Goal: Information Seeking & Learning: Learn about a topic

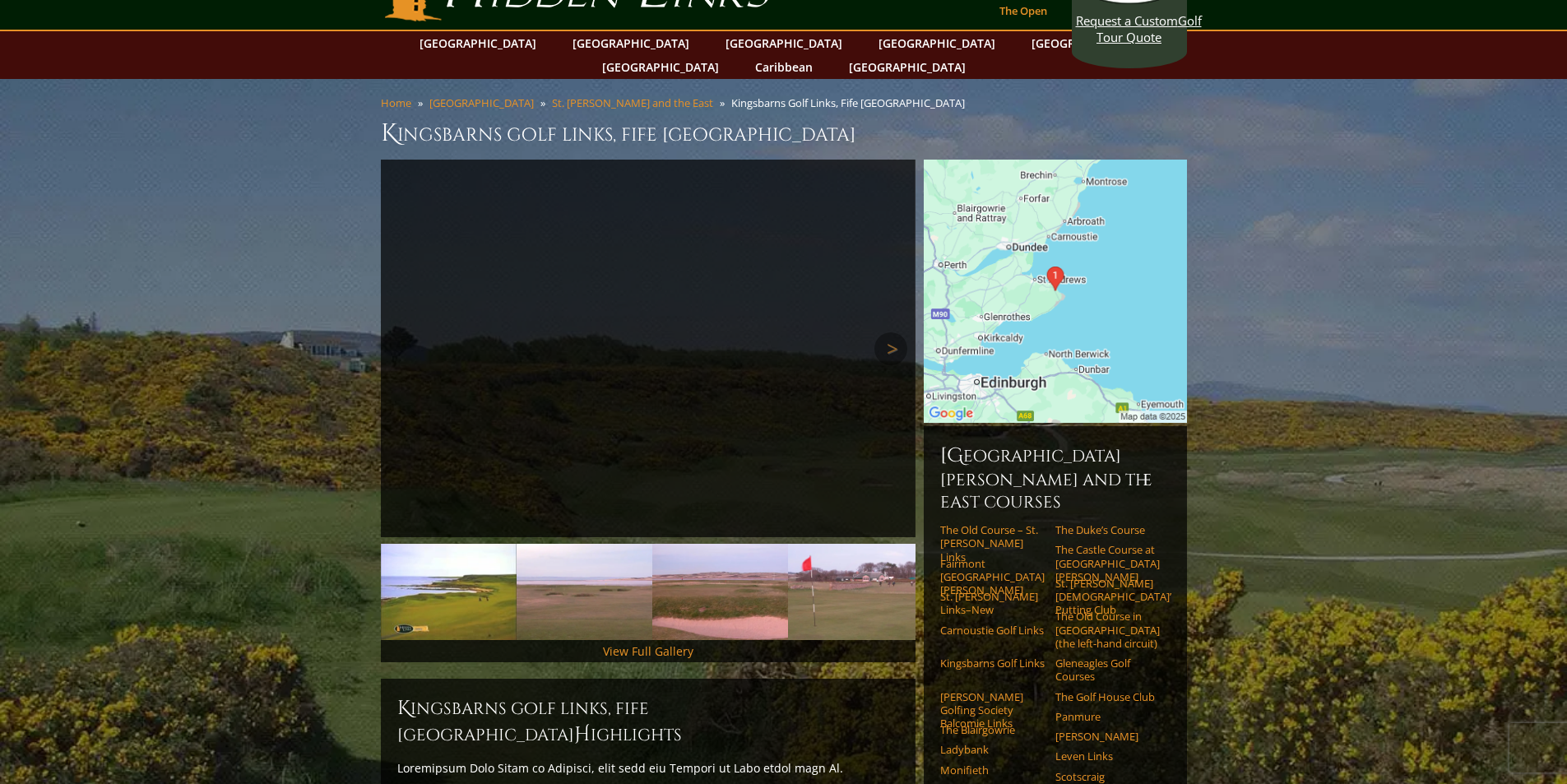
scroll to position [6, 0]
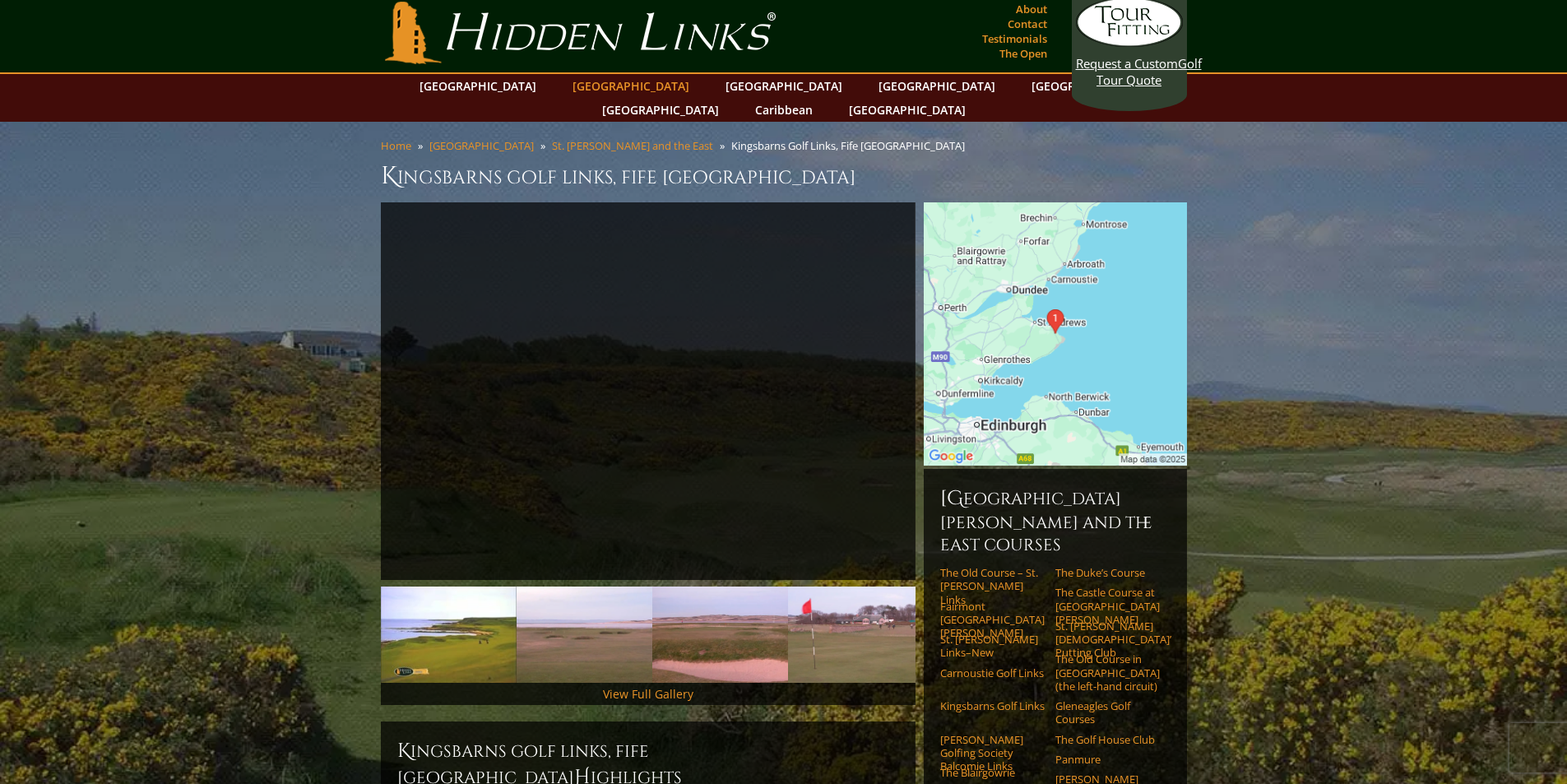
click at [598, 85] on link "[GEOGRAPHIC_DATA]" at bounding box center [631, 85] width 133 height 24
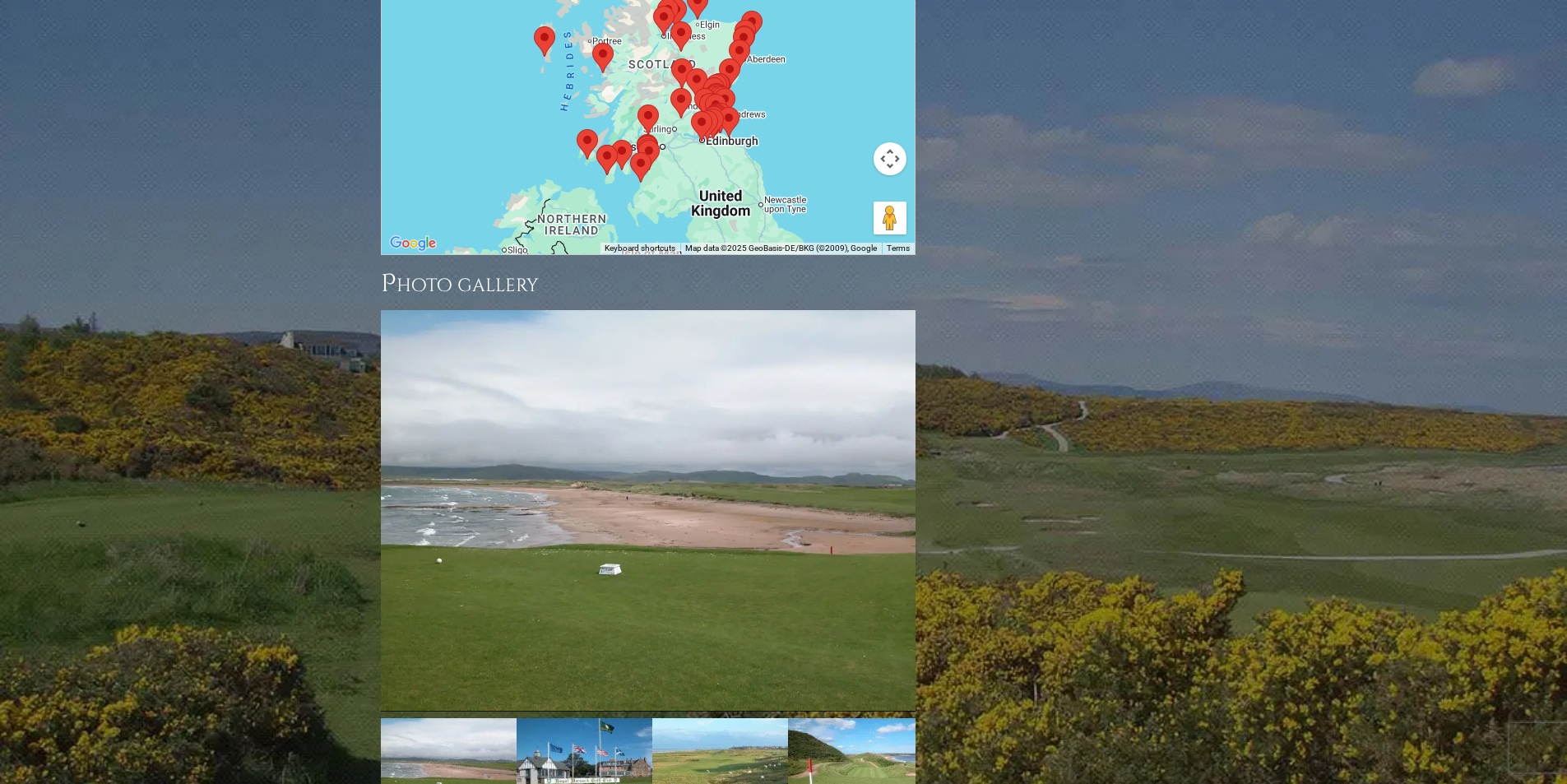
scroll to position [2227, 0]
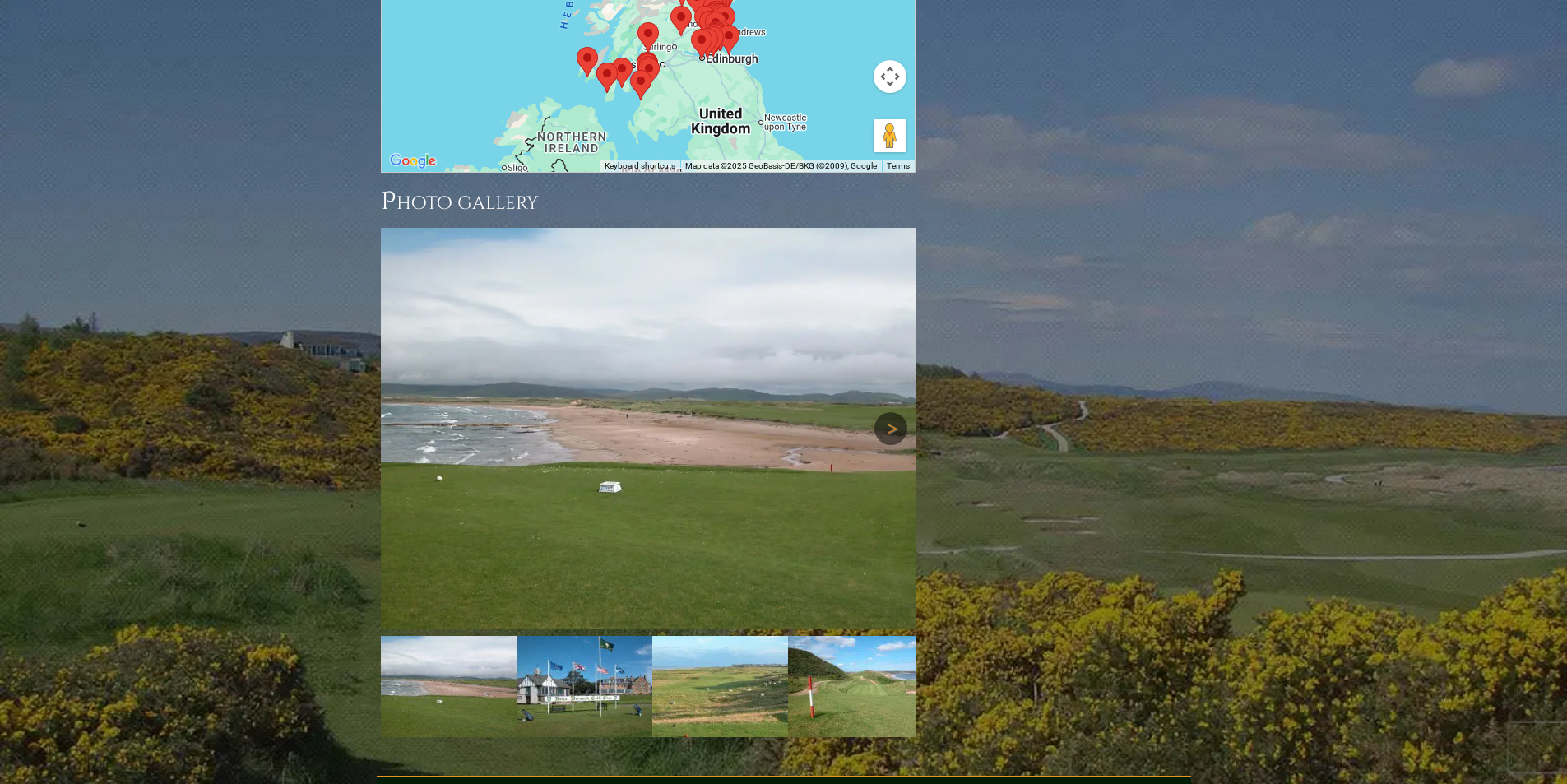
click at [885, 412] on link "Next" at bounding box center [891, 428] width 33 height 33
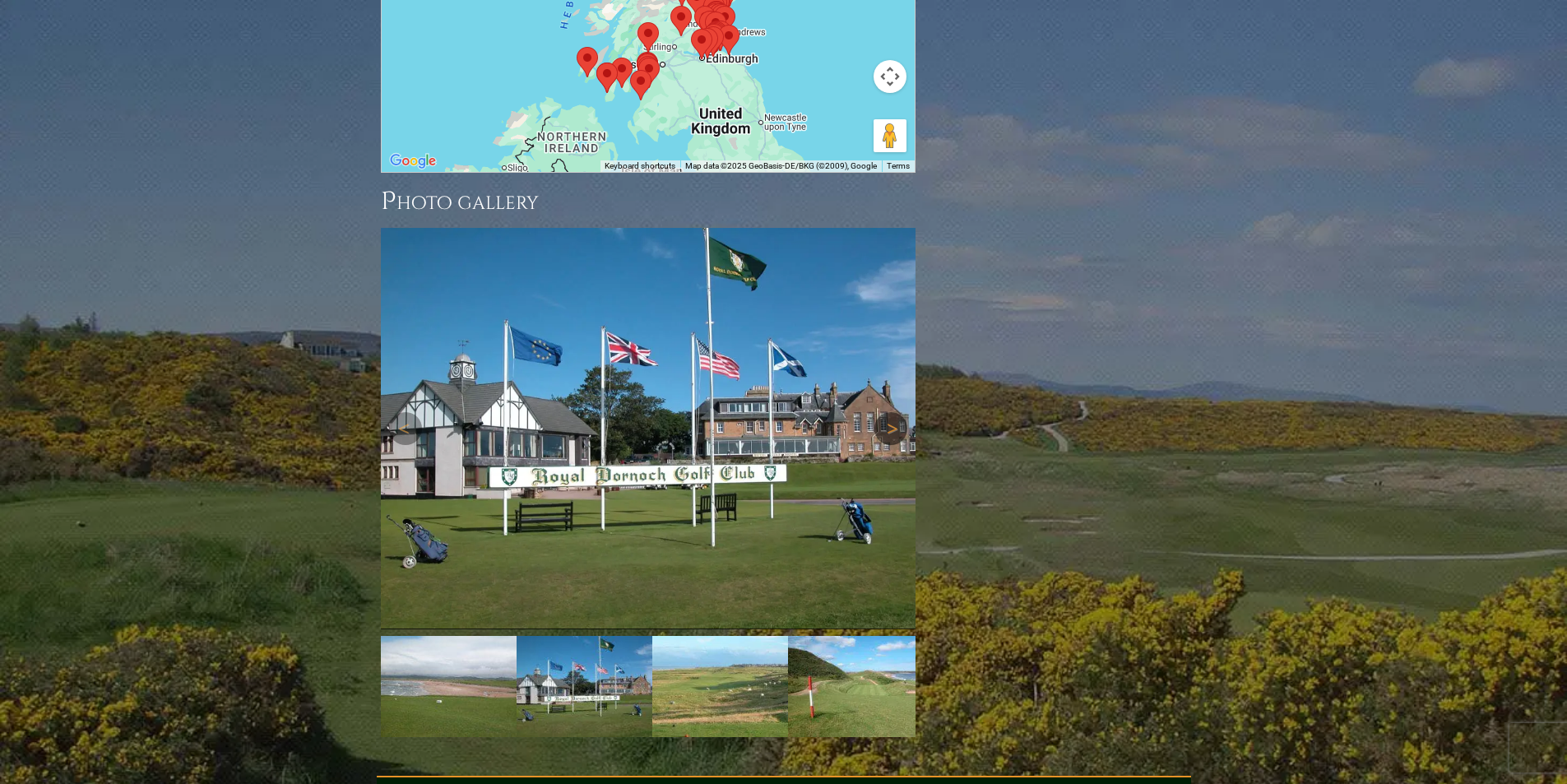
click at [885, 412] on link "Next" at bounding box center [891, 428] width 33 height 33
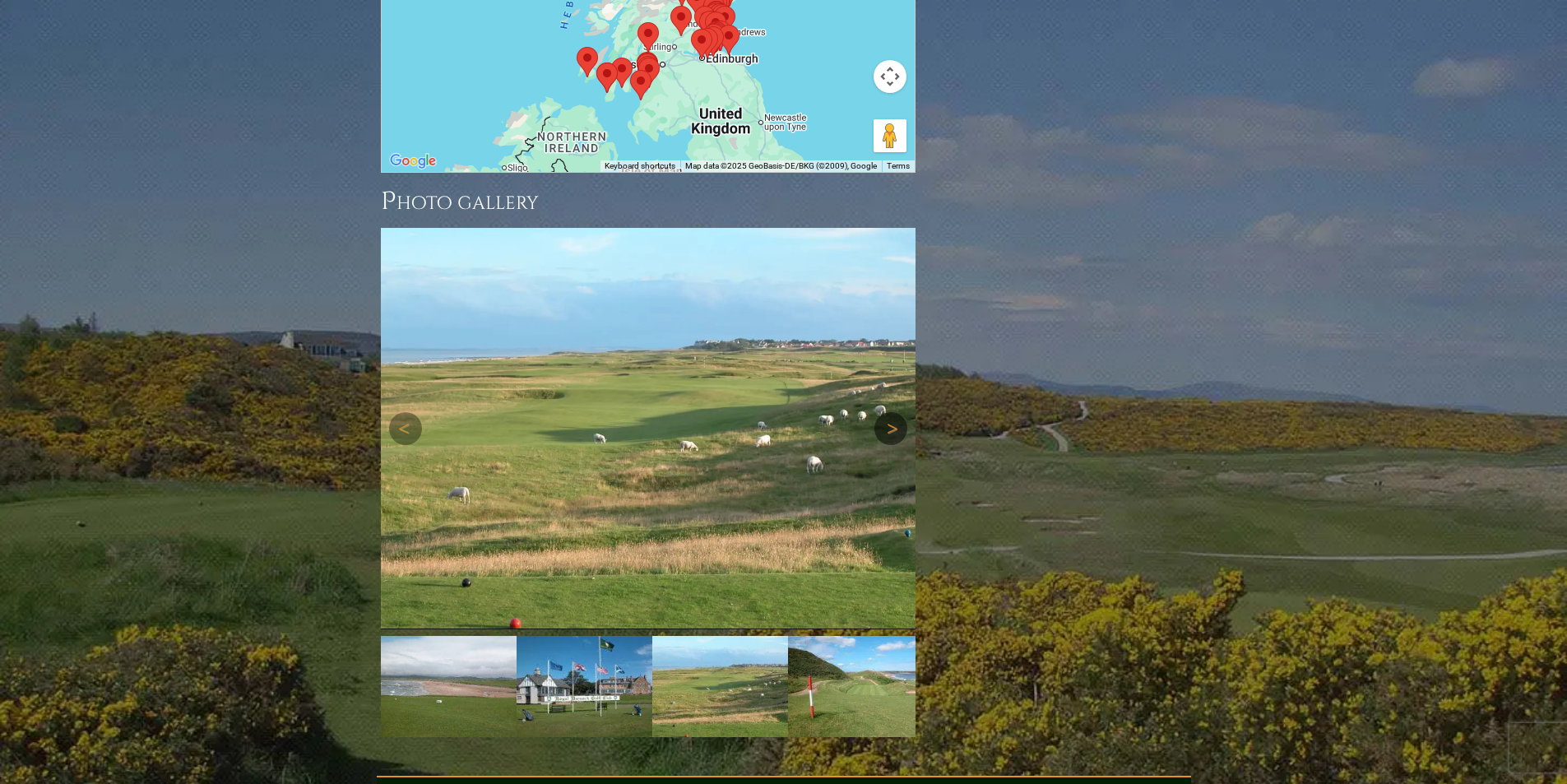
click at [885, 412] on link "Next" at bounding box center [891, 428] width 33 height 33
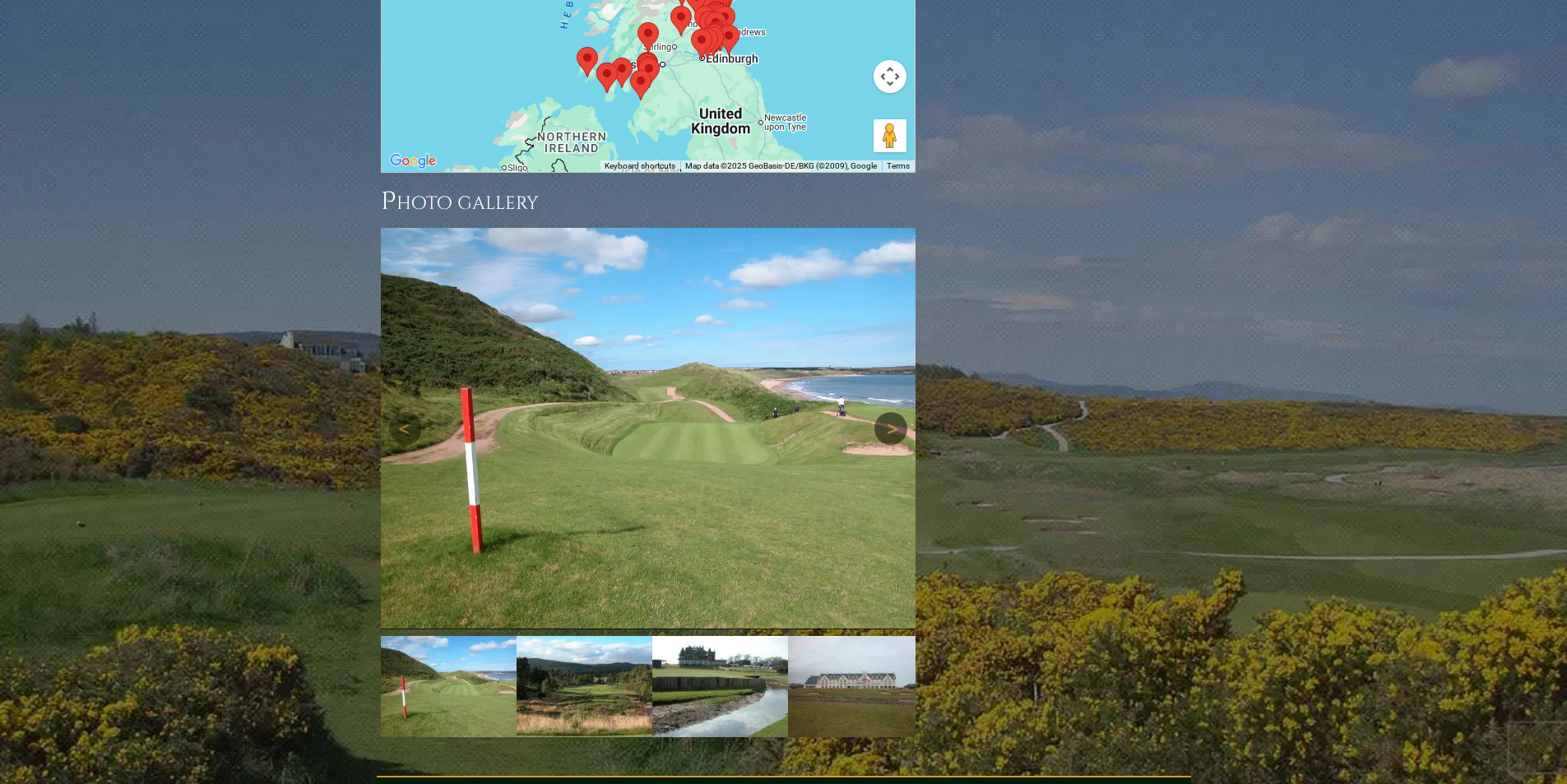
click at [885, 412] on link "Next" at bounding box center [891, 428] width 33 height 33
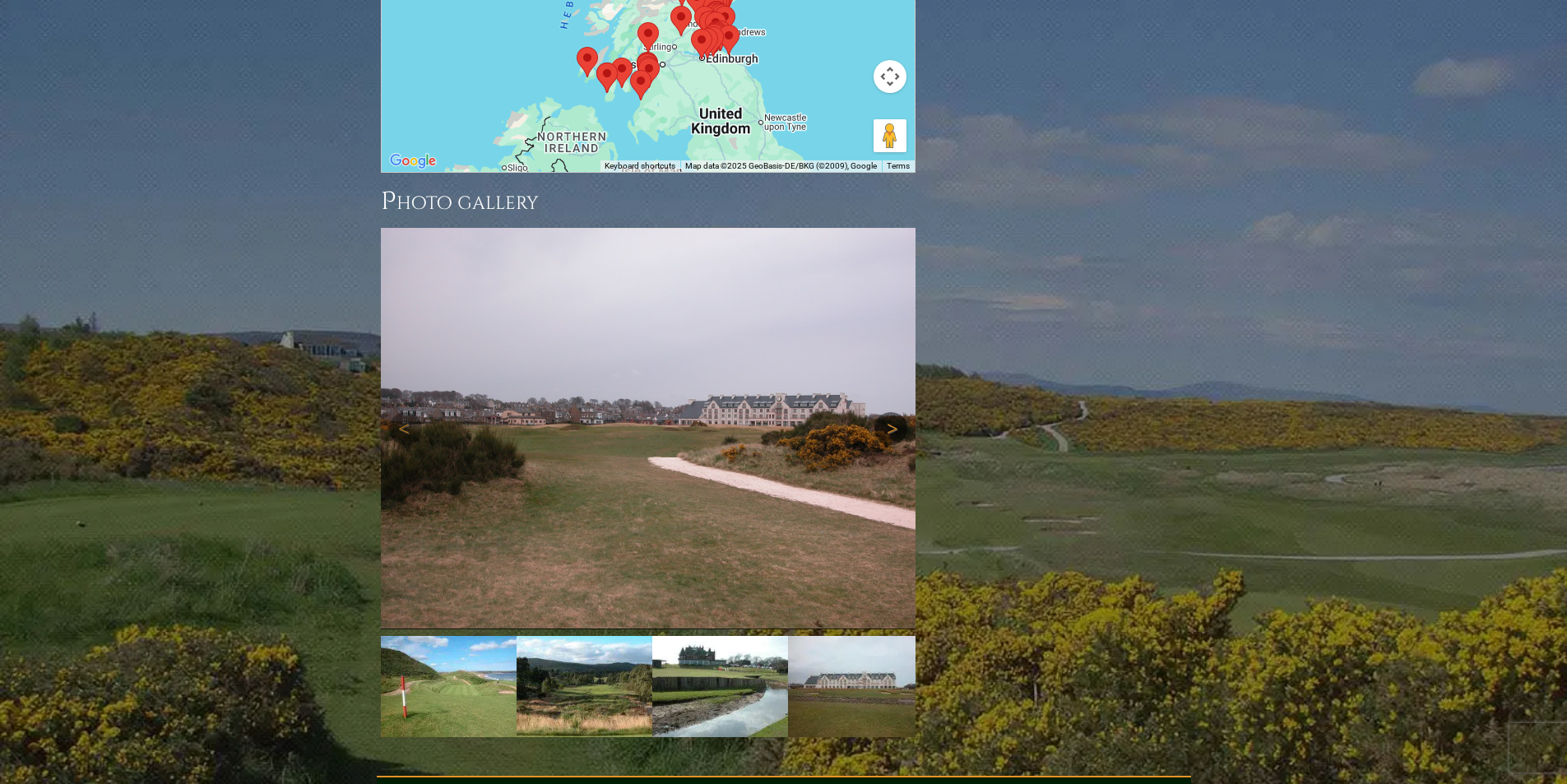
click at [885, 412] on link "Next" at bounding box center [891, 428] width 33 height 33
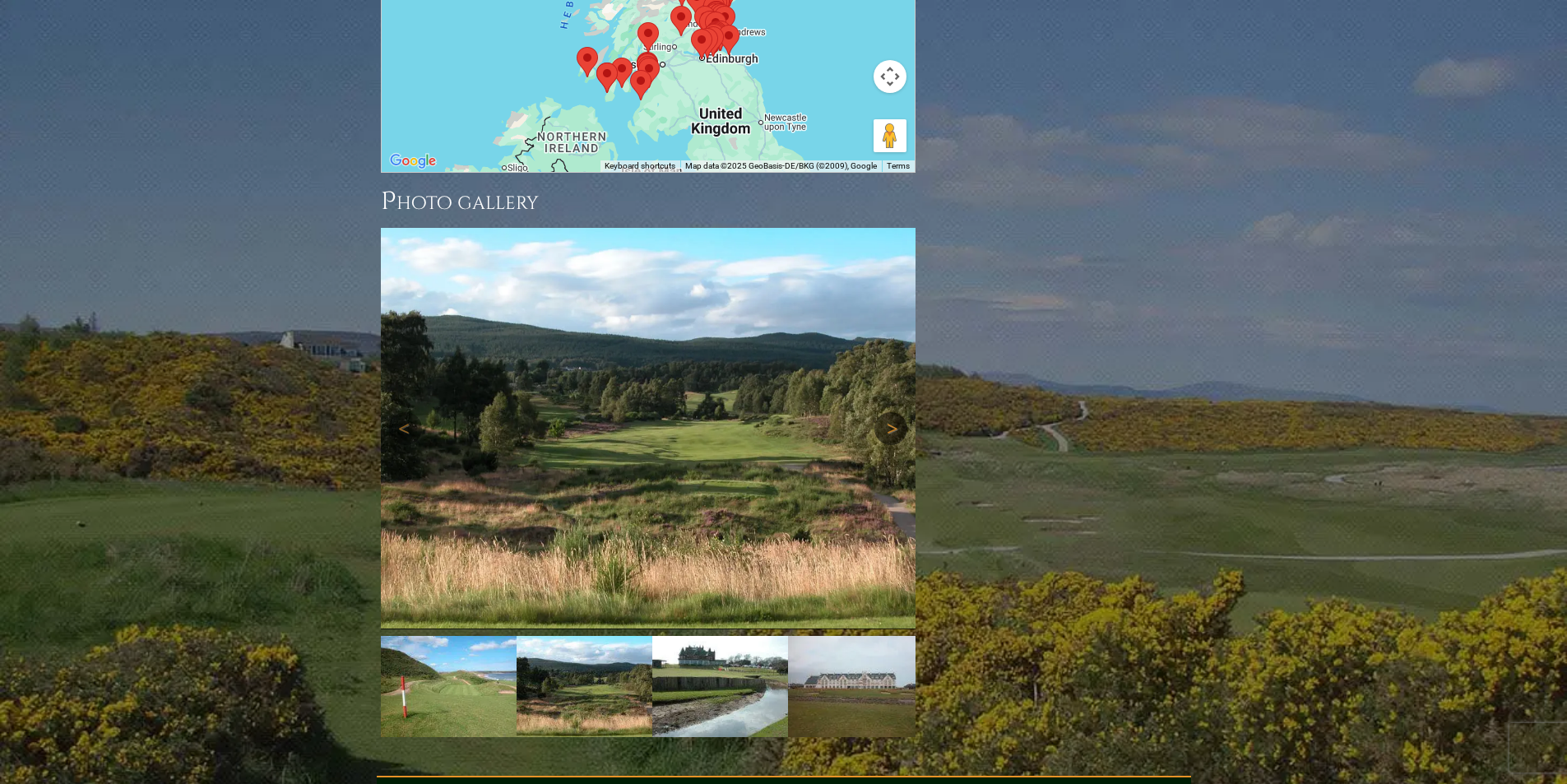
click at [885, 412] on link "Next" at bounding box center [891, 428] width 33 height 33
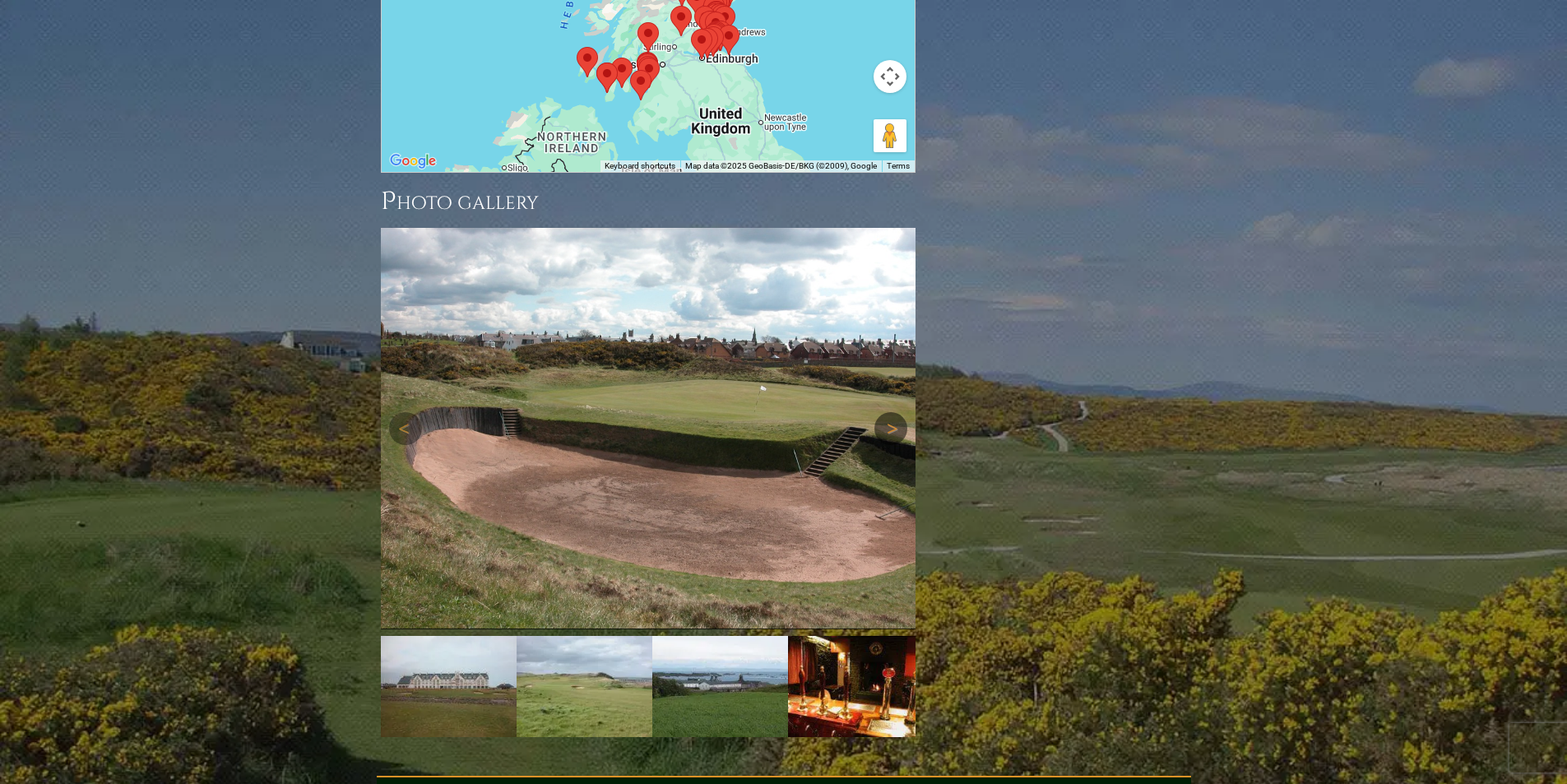
click at [893, 412] on link "Next" at bounding box center [891, 428] width 33 height 33
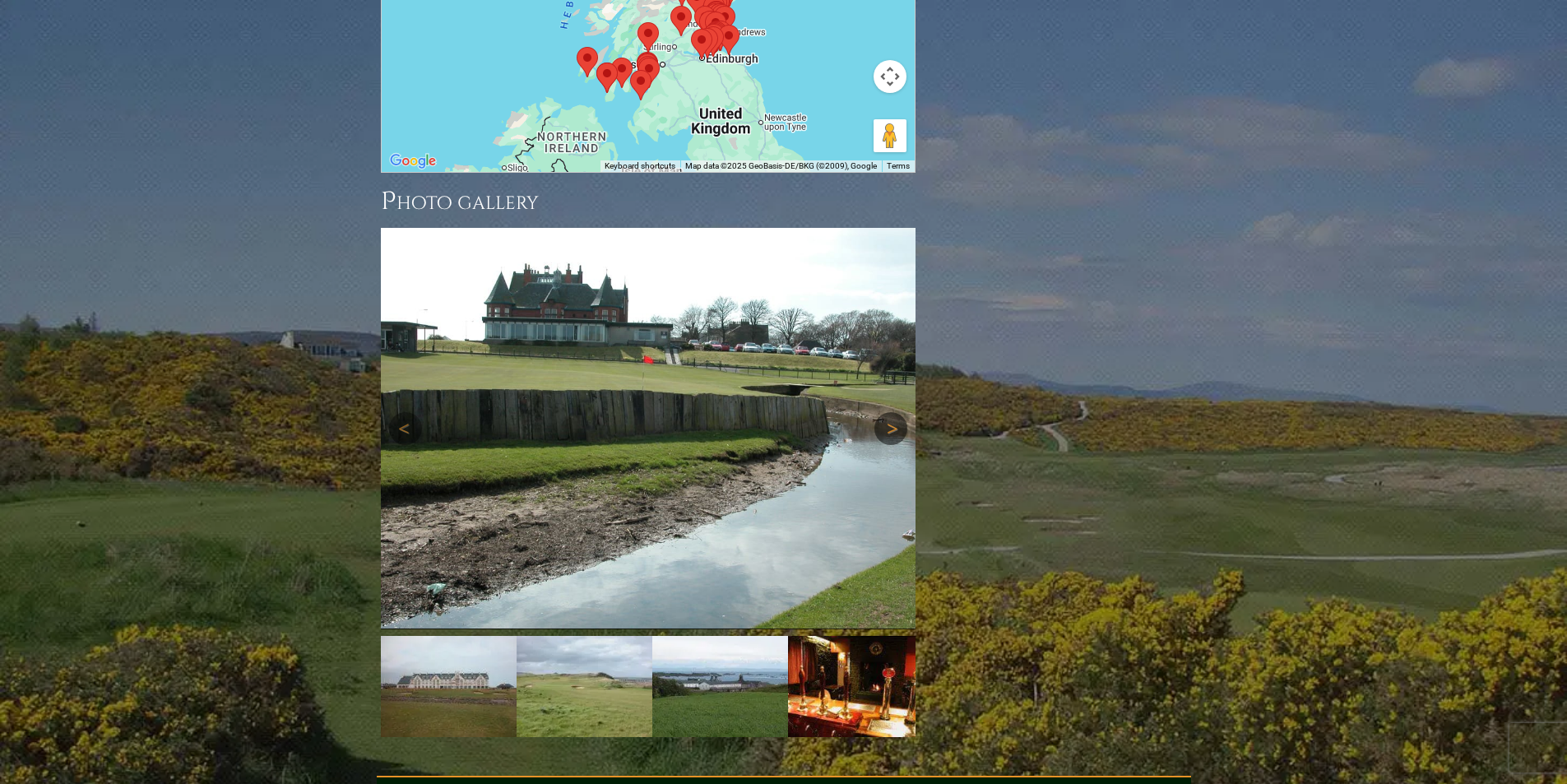
click at [893, 412] on link "Next" at bounding box center [891, 428] width 33 height 33
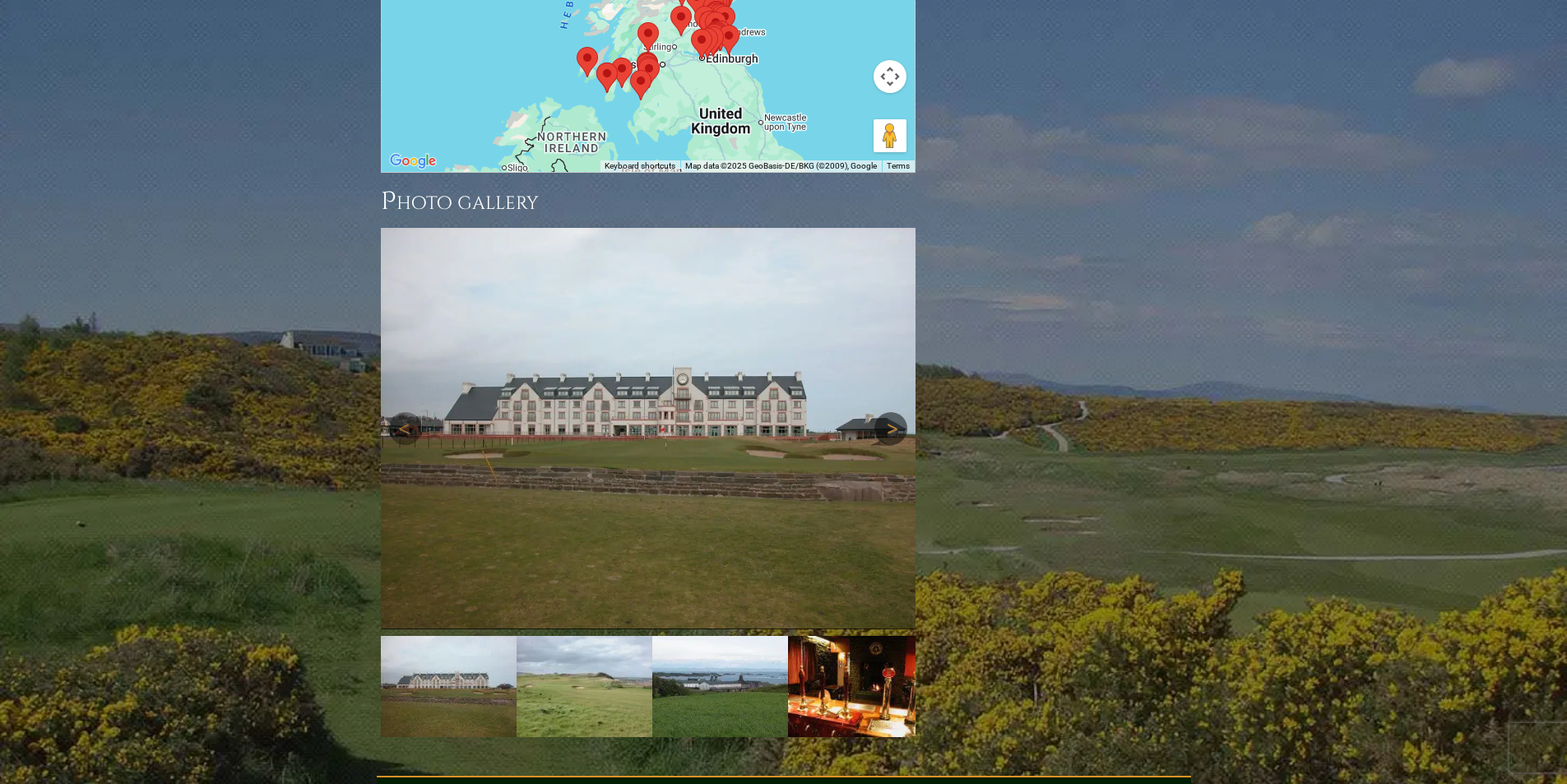
click at [893, 412] on link "Next" at bounding box center [891, 428] width 33 height 33
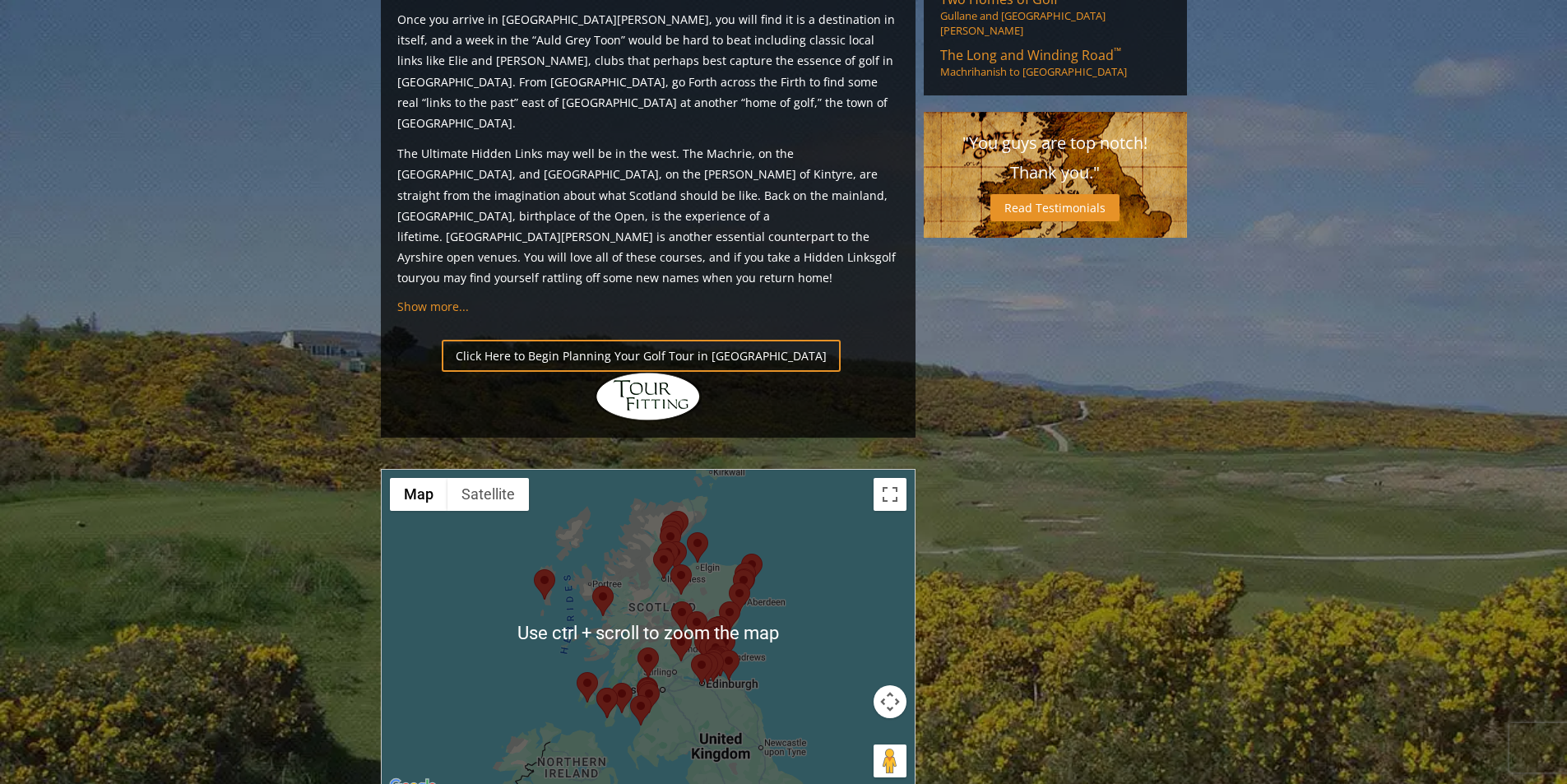
scroll to position [1618, 0]
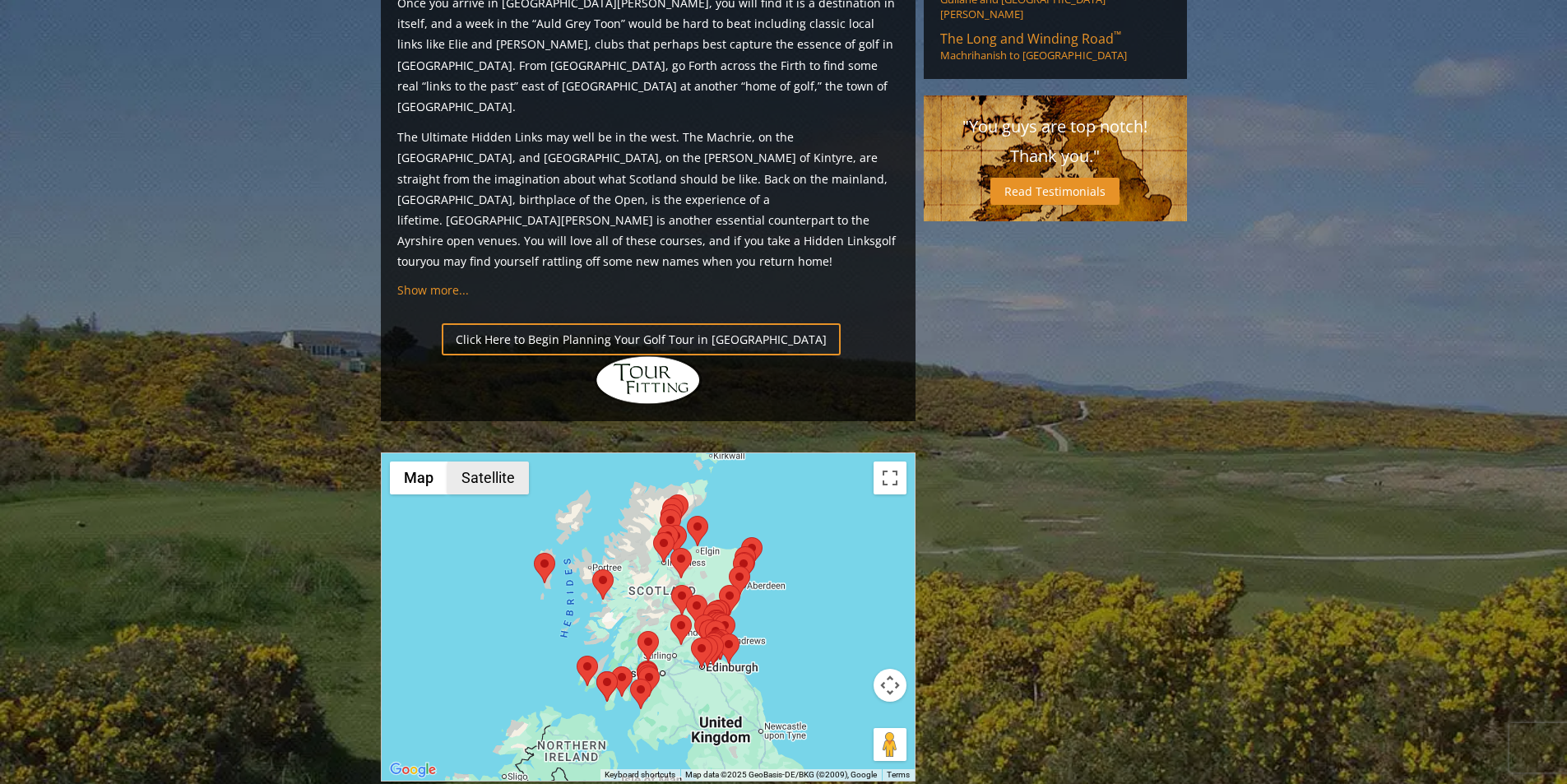
click at [487, 461] on button "Satellite" at bounding box center [488, 477] width 82 height 33
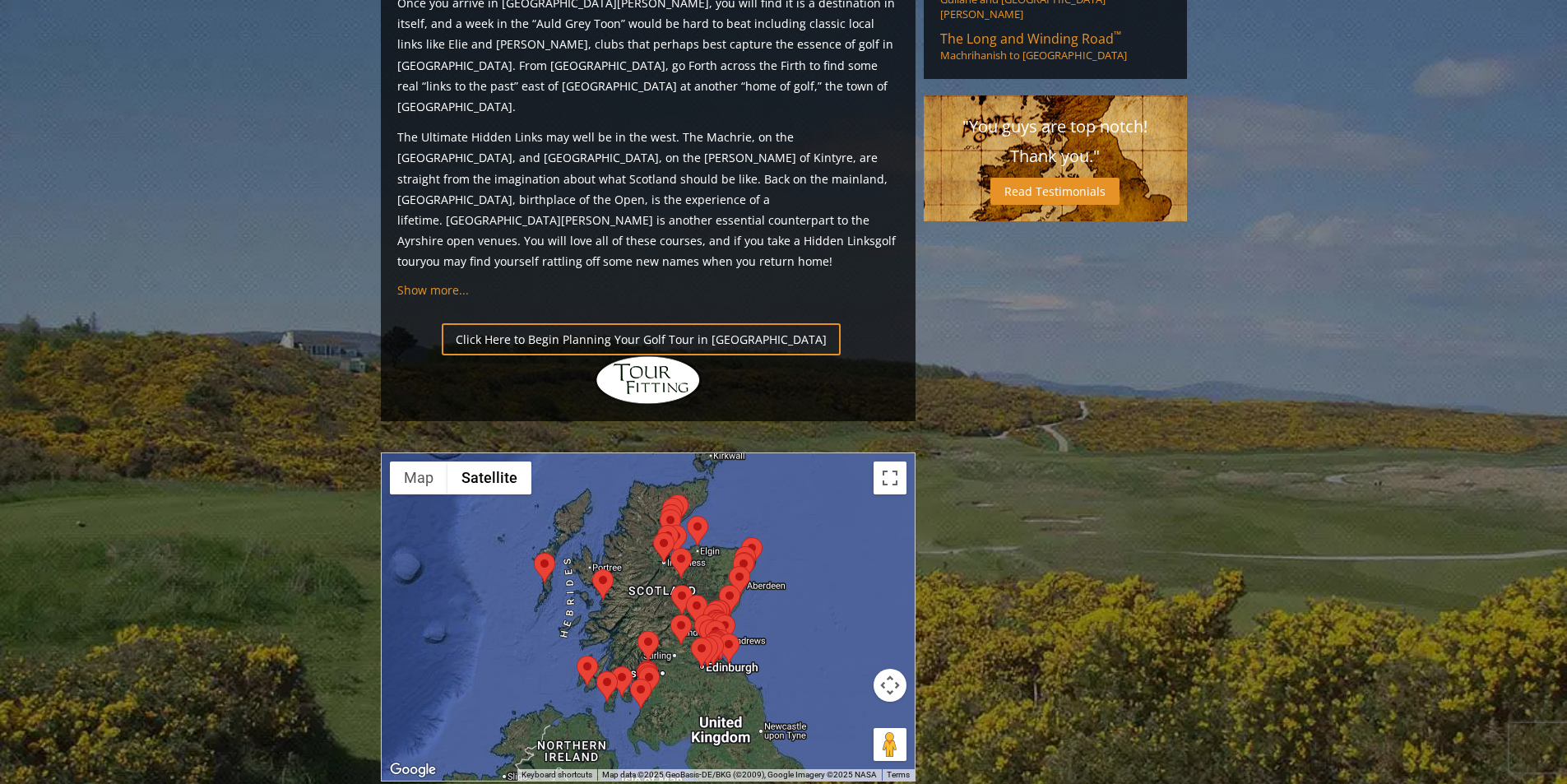
click at [825, 542] on div at bounding box center [648, 617] width 533 height 327
click at [787, 516] on div at bounding box center [648, 617] width 533 height 327
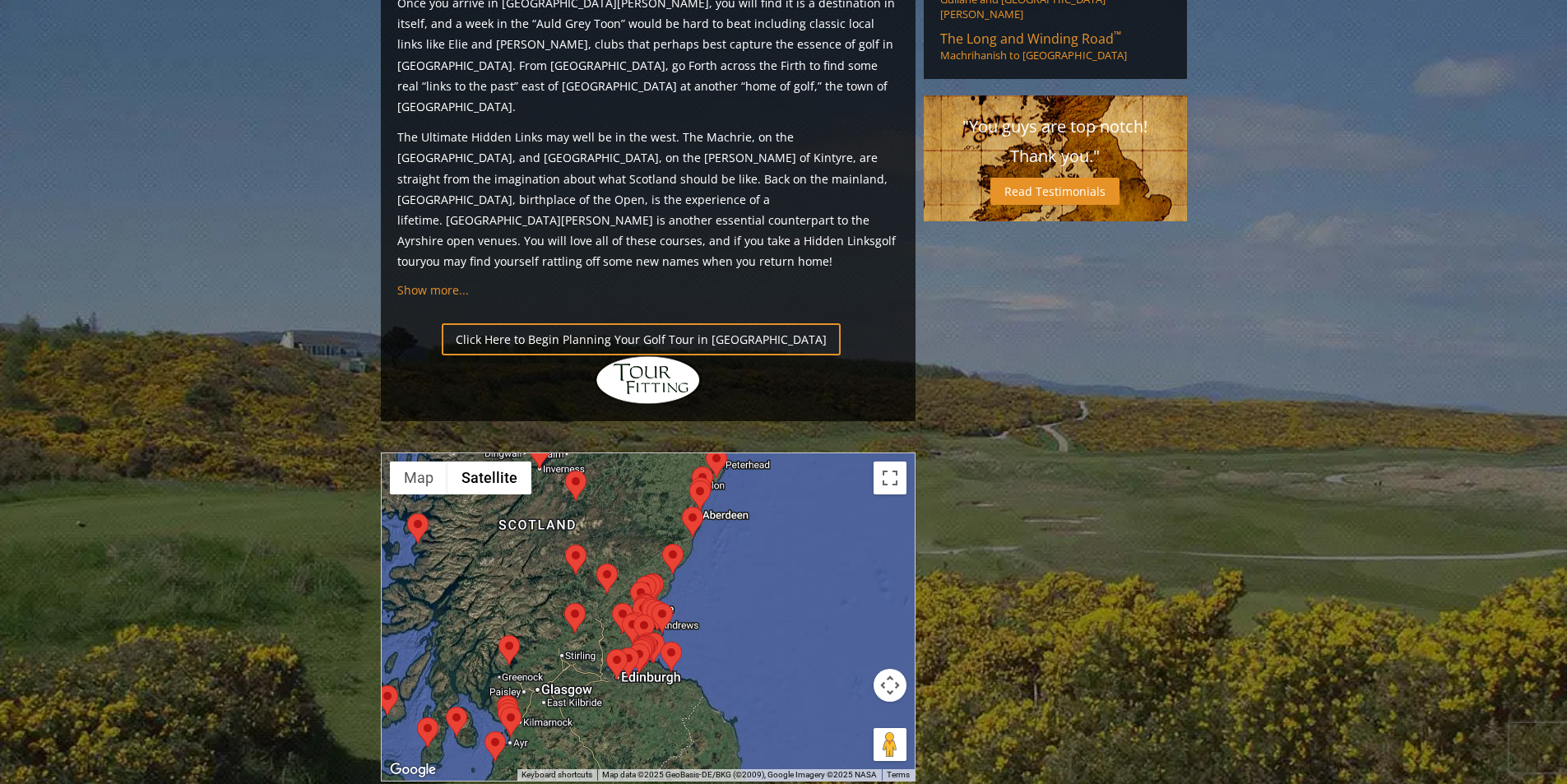
click at [690, 494] on div at bounding box center [648, 617] width 533 height 327
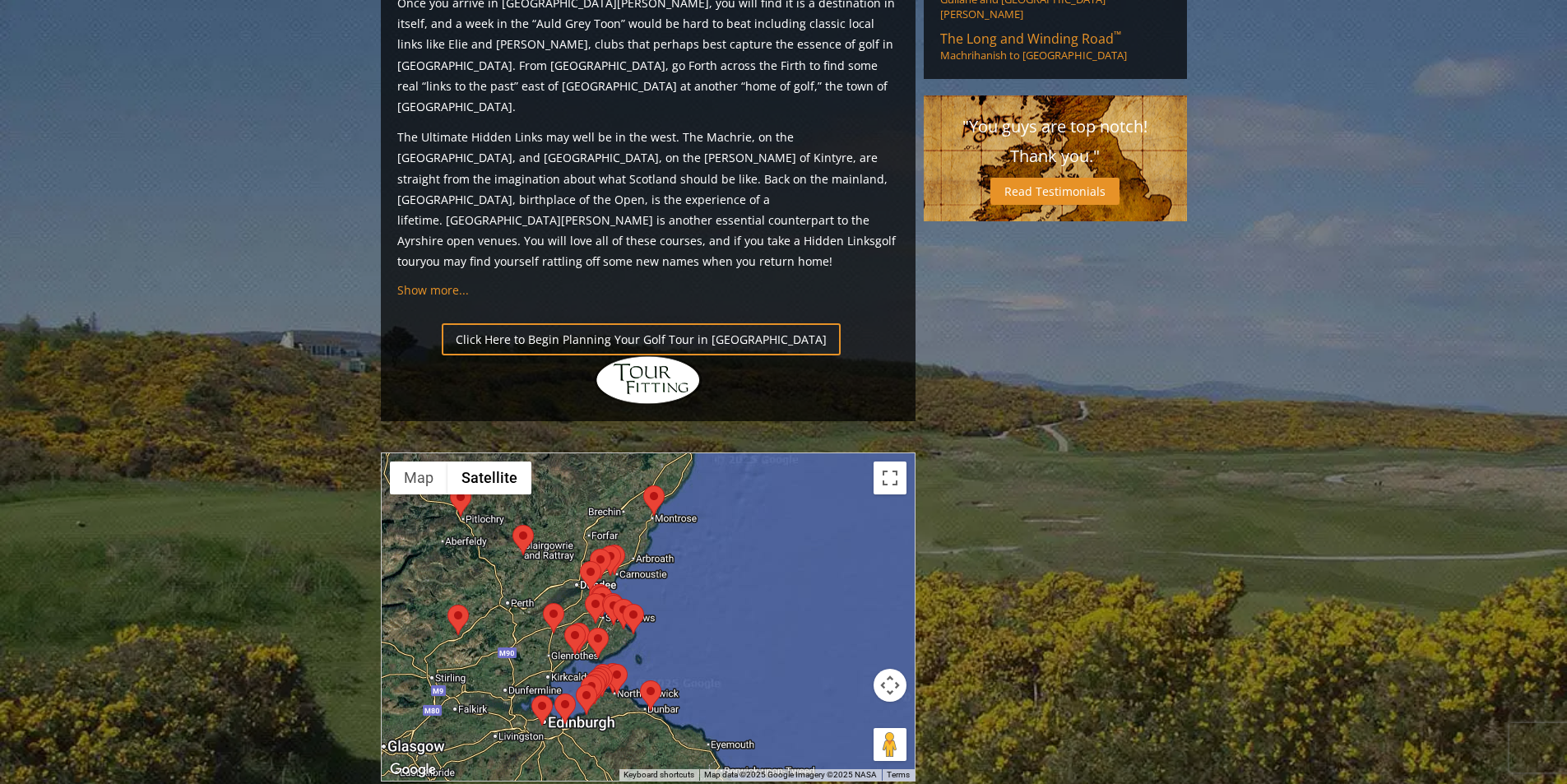
click at [656, 488] on div at bounding box center [648, 617] width 533 height 327
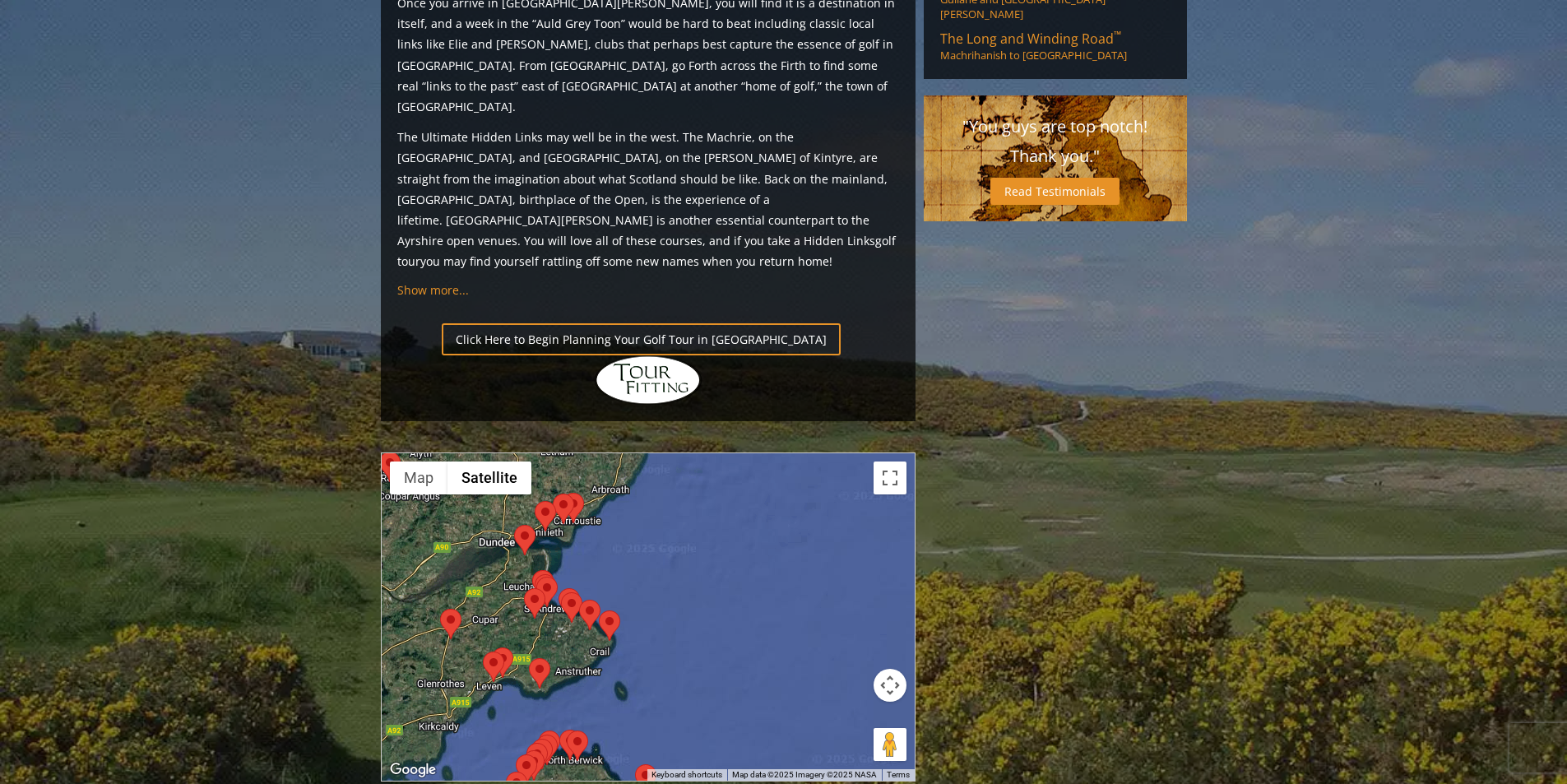
click at [599, 610] on area at bounding box center [599, 610] width 0 height 0
click at [649, 617] on div at bounding box center [915, 617] width 533 height 0
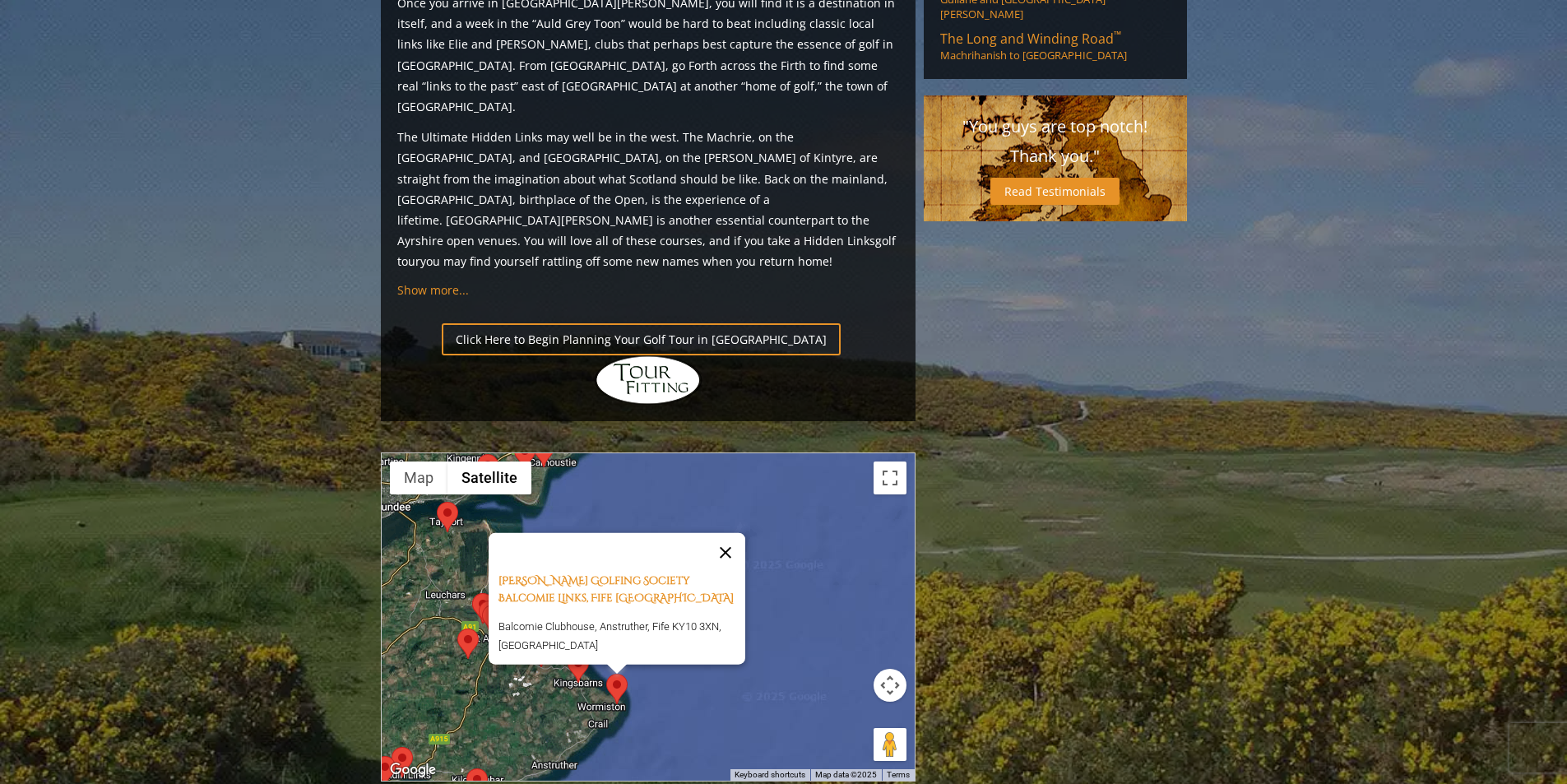
click at [734, 532] on button "Close" at bounding box center [726, 552] width 40 height 40
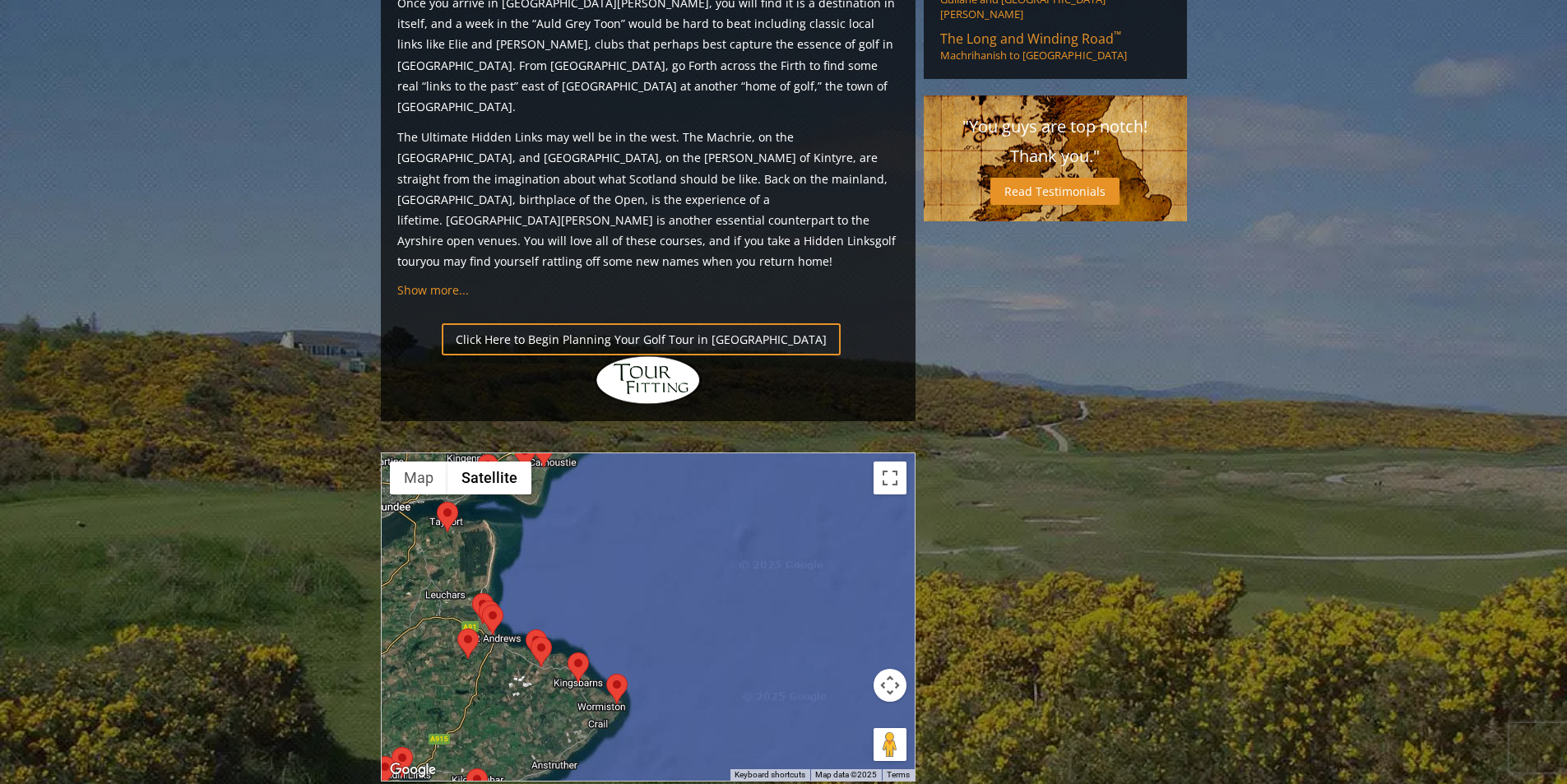
click at [640, 456] on div "To navigate, press the arrow keys." at bounding box center [648, 617] width 533 height 327
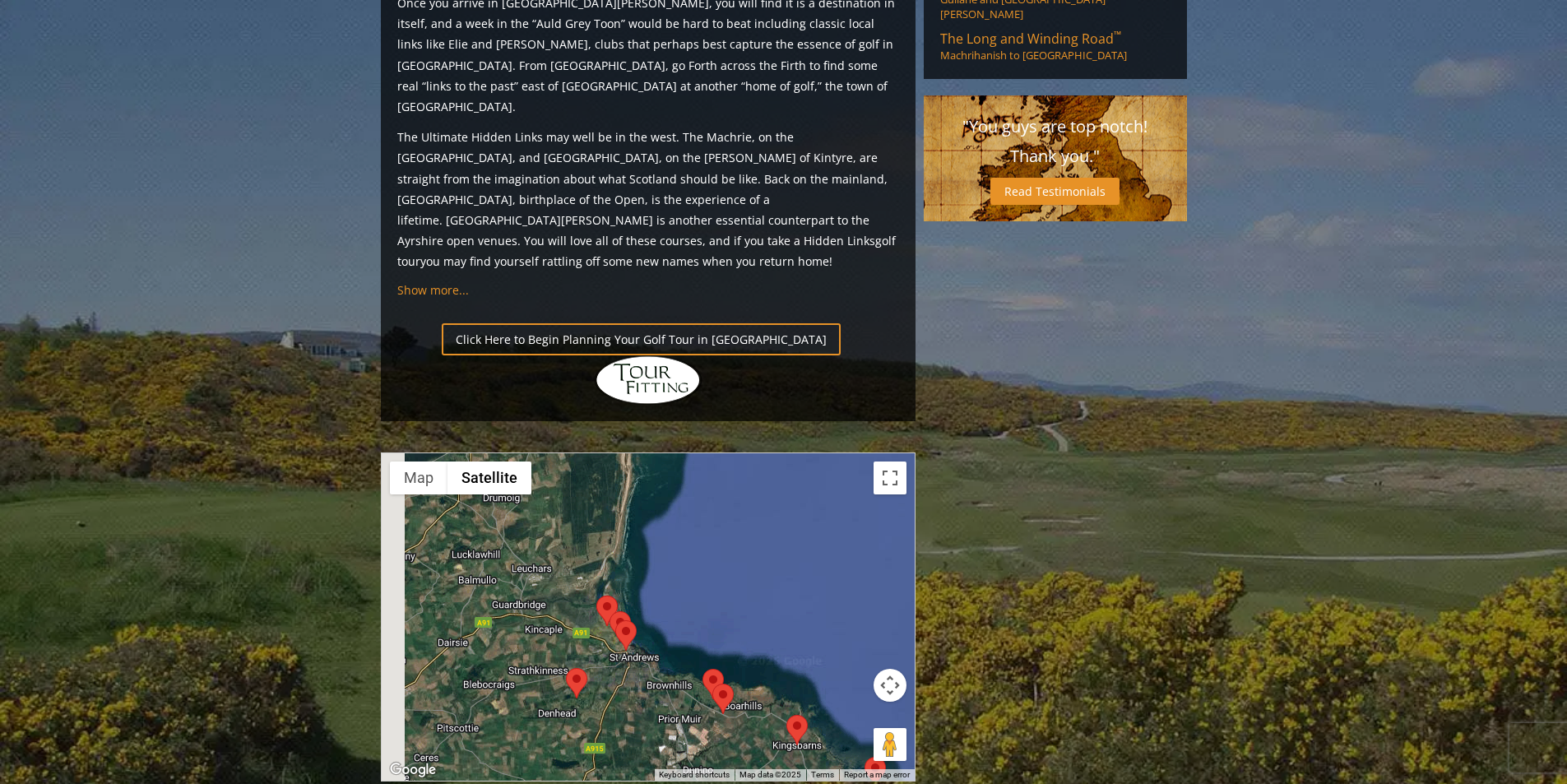
drag, startPoint x: 542, startPoint y: 493, endPoint x: 825, endPoint y: 467, distance: 284.2
click at [825, 467] on div at bounding box center [648, 617] width 533 height 327
click at [636, 521] on div at bounding box center [648, 617] width 533 height 327
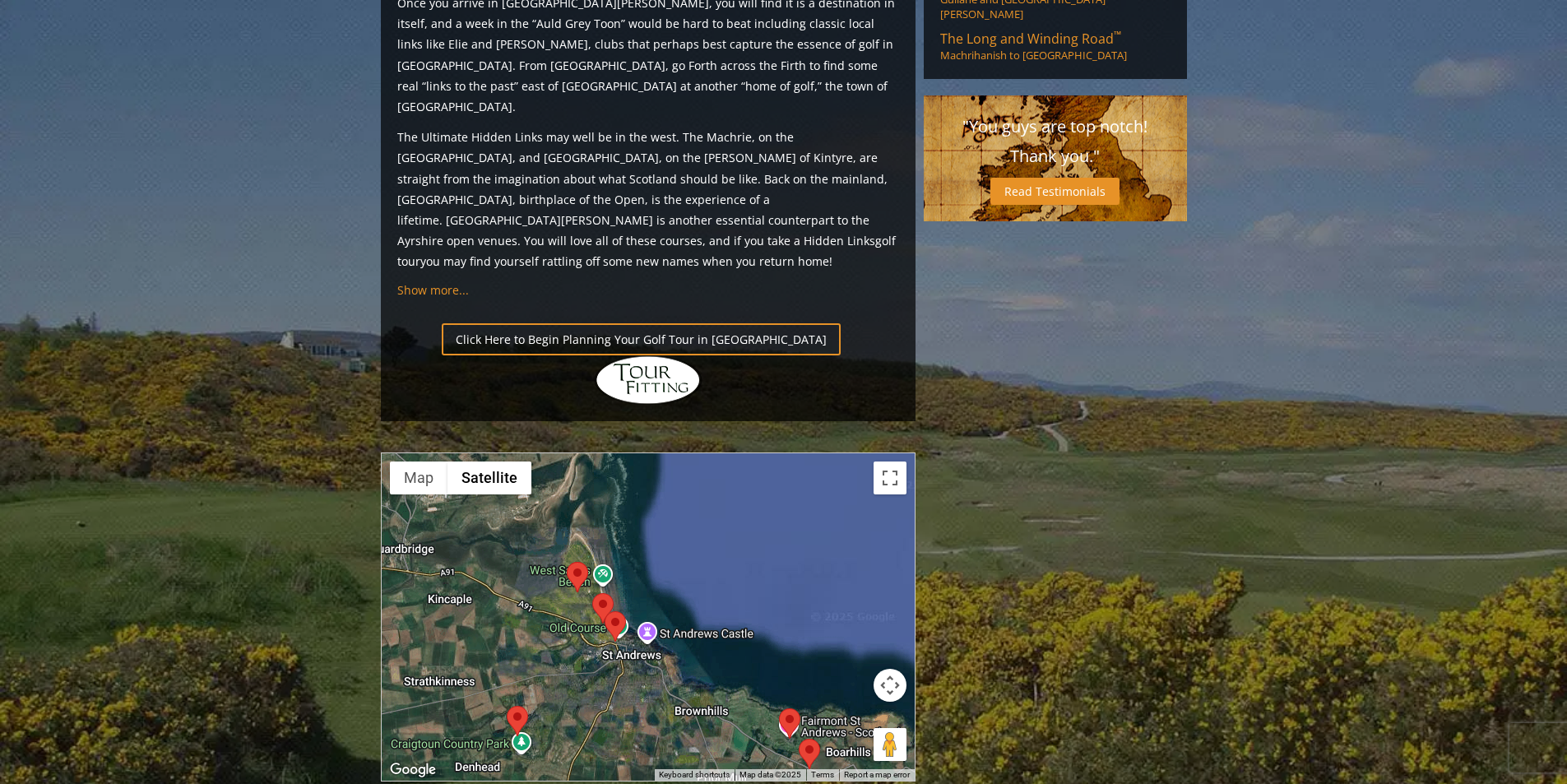
click at [637, 520] on div at bounding box center [648, 617] width 533 height 327
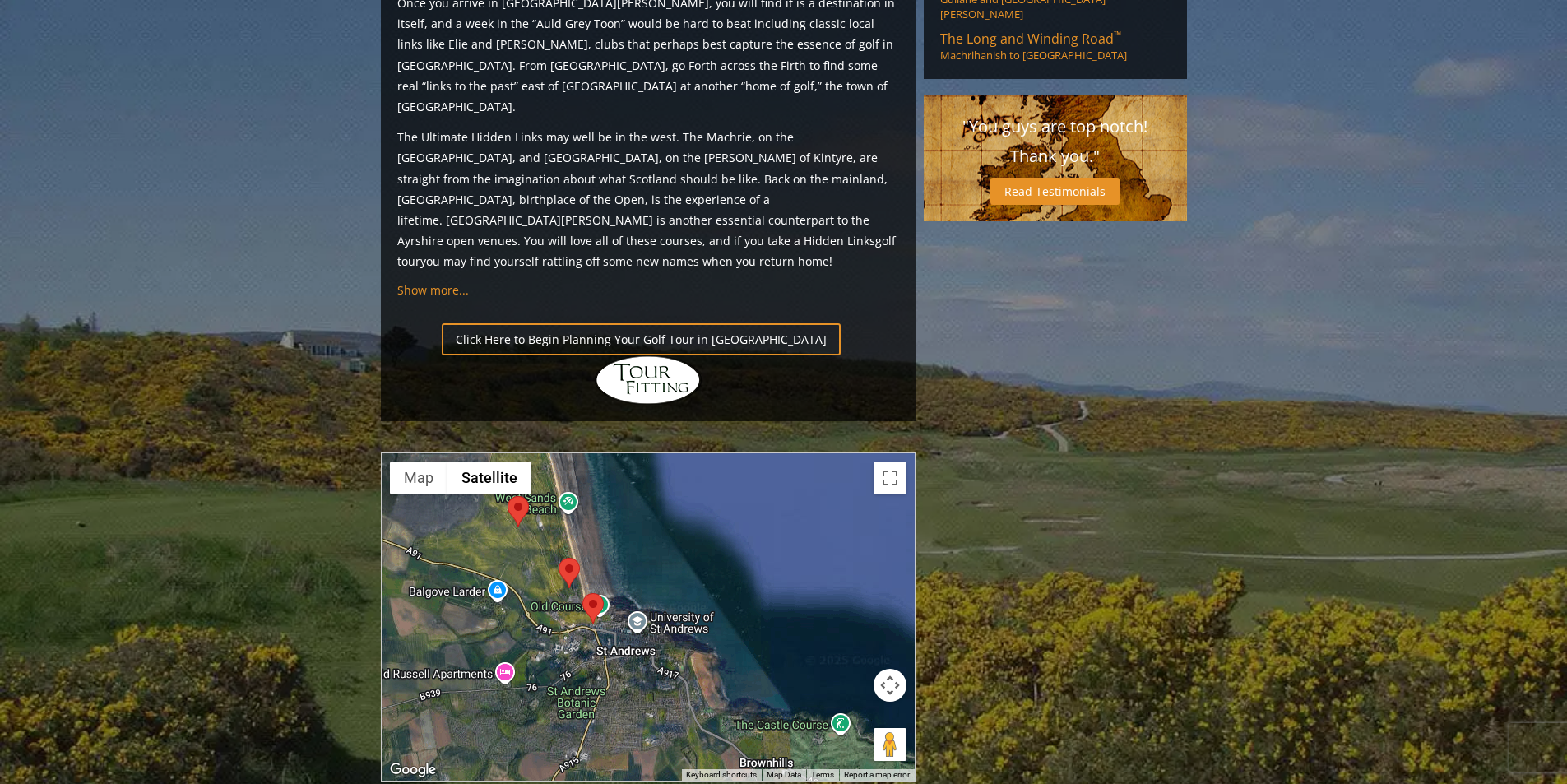
click at [637, 520] on div at bounding box center [648, 617] width 533 height 327
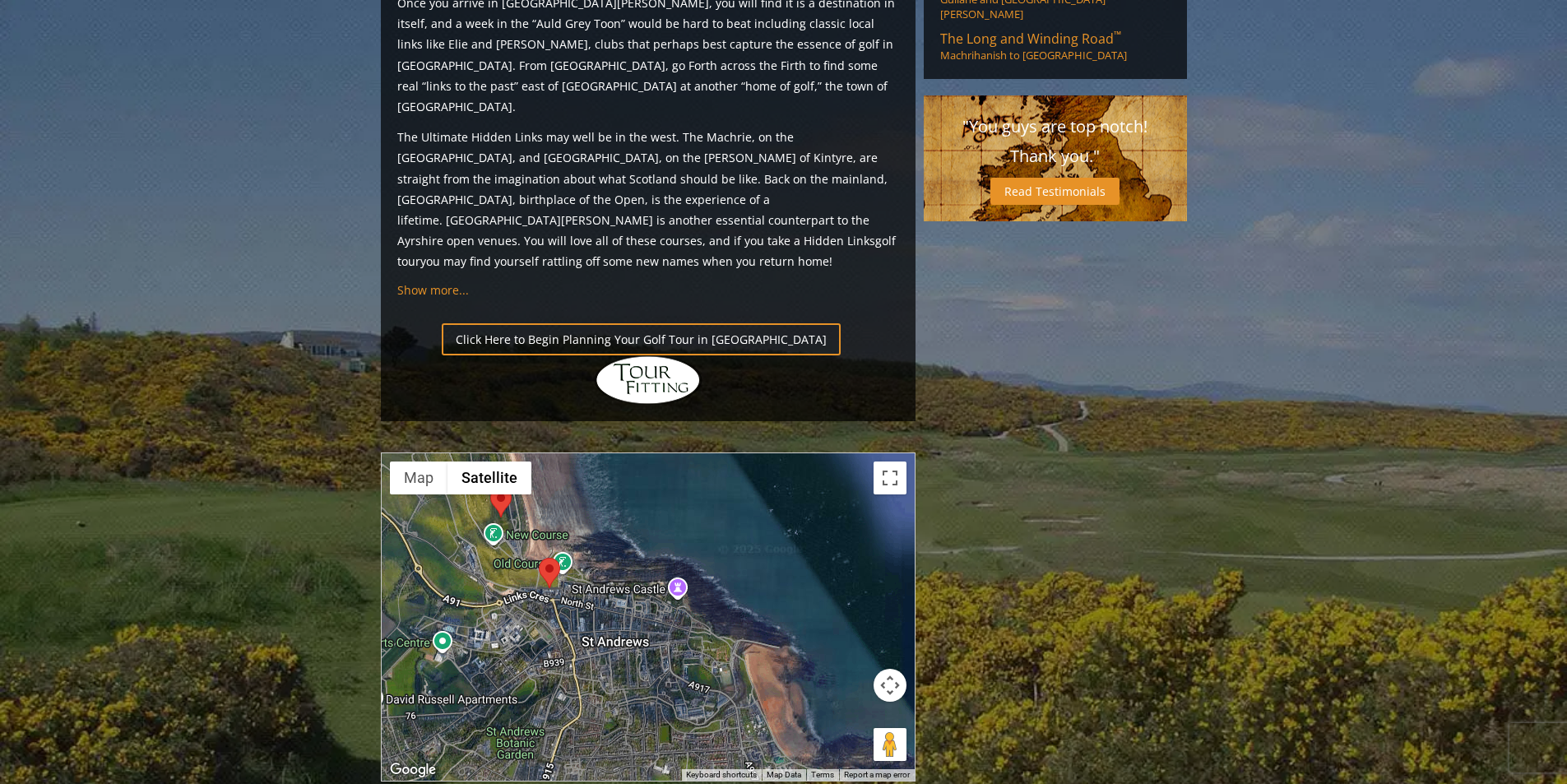
click at [622, 503] on div at bounding box center [648, 617] width 533 height 327
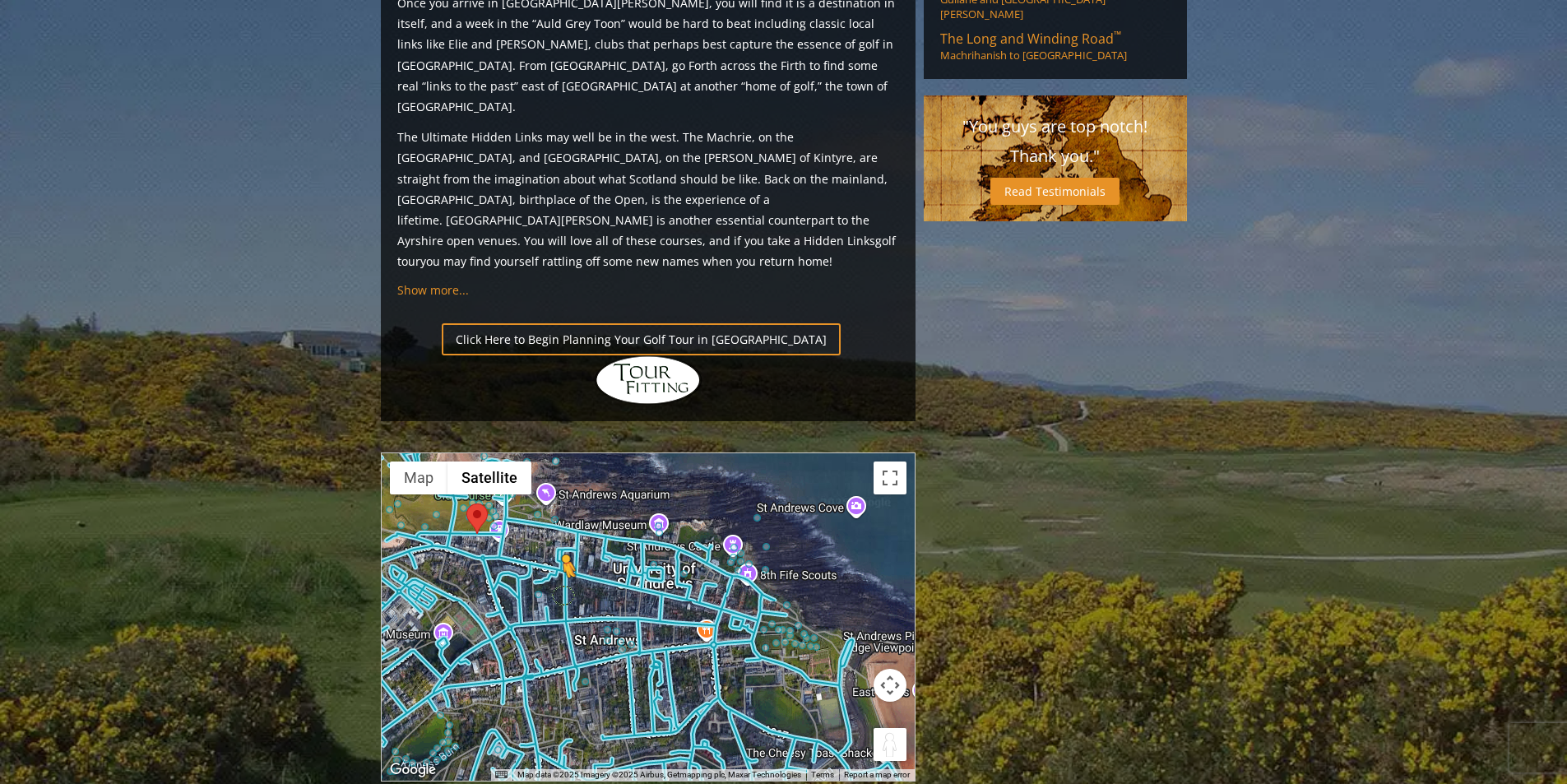
drag, startPoint x: 880, startPoint y: 605, endPoint x: 563, endPoint y: 455, distance: 350.7
click at [563, 455] on div "To activate drag with keyboard, press Alt + Enter. Once in keyboard drag state,…" at bounding box center [648, 617] width 533 height 327
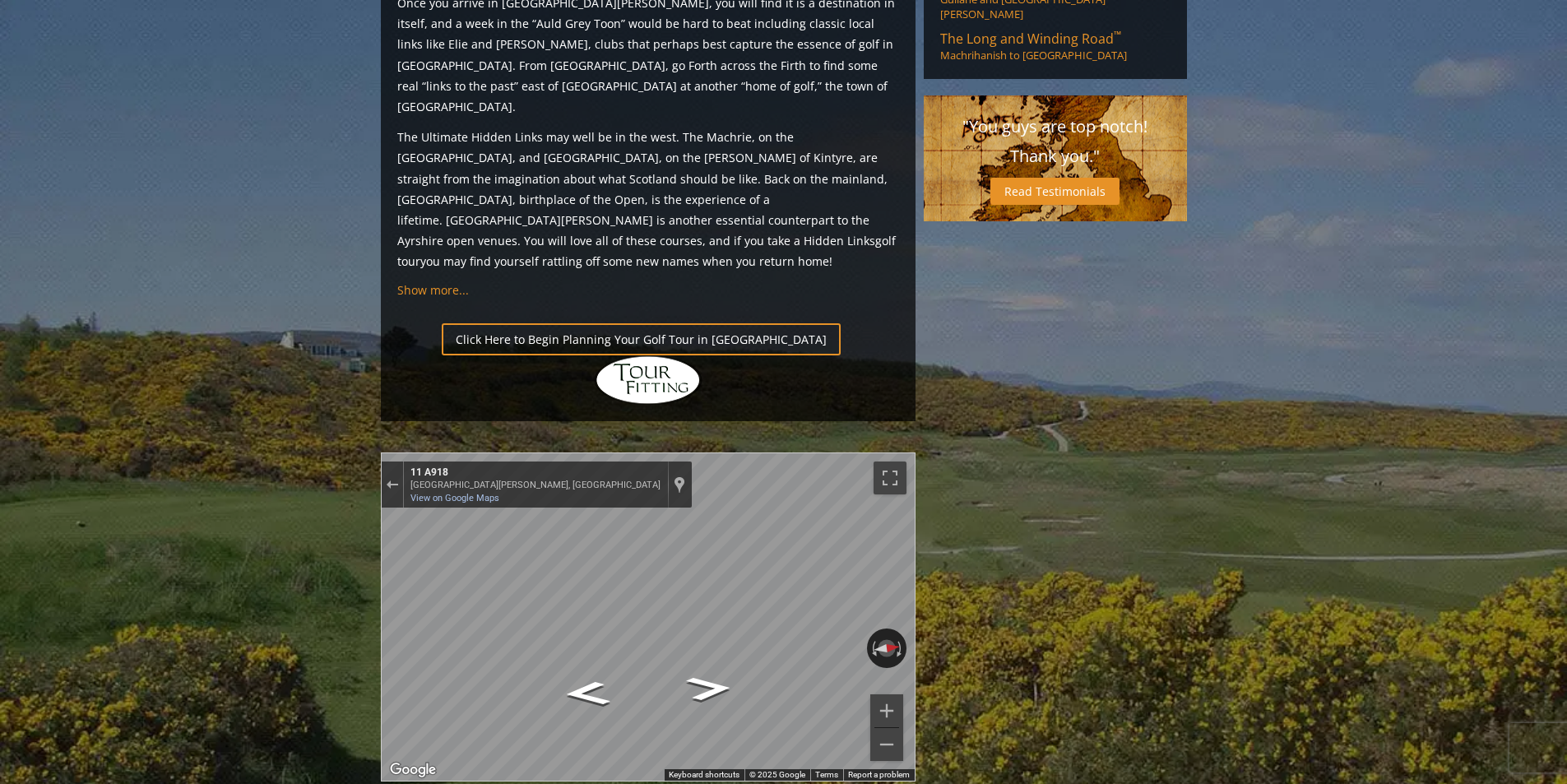
click at [879, 565] on div "← Move left → Move right ↑ Move up ↓ Move down + Zoom in - Zoom out 8 A918 St A…" at bounding box center [648, 617] width 533 height 327
